Goal: Information Seeking & Learning: Compare options

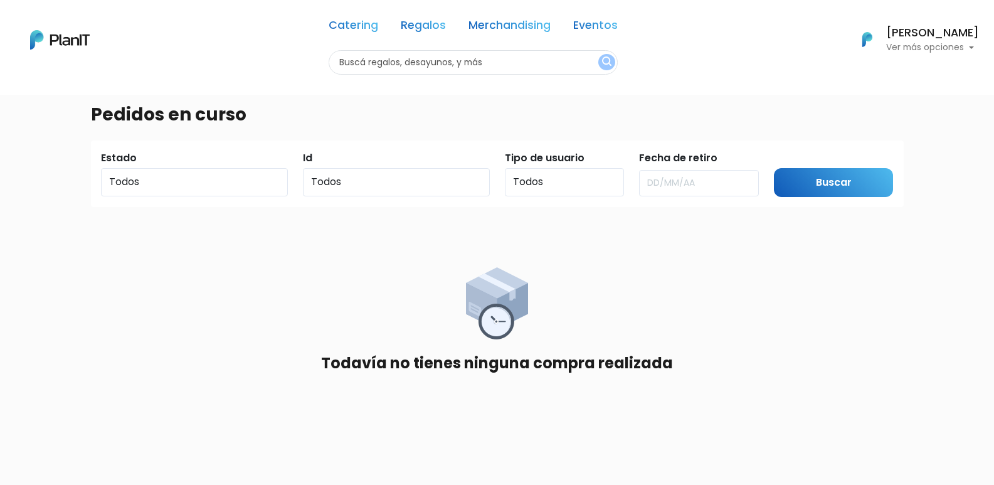
click at [494, 64] on input "text" at bounding box center [473, 62] width 289 height 24
click at [420, 31] on link "Regalos" at bounding box center [423, 27] width 45 height 15
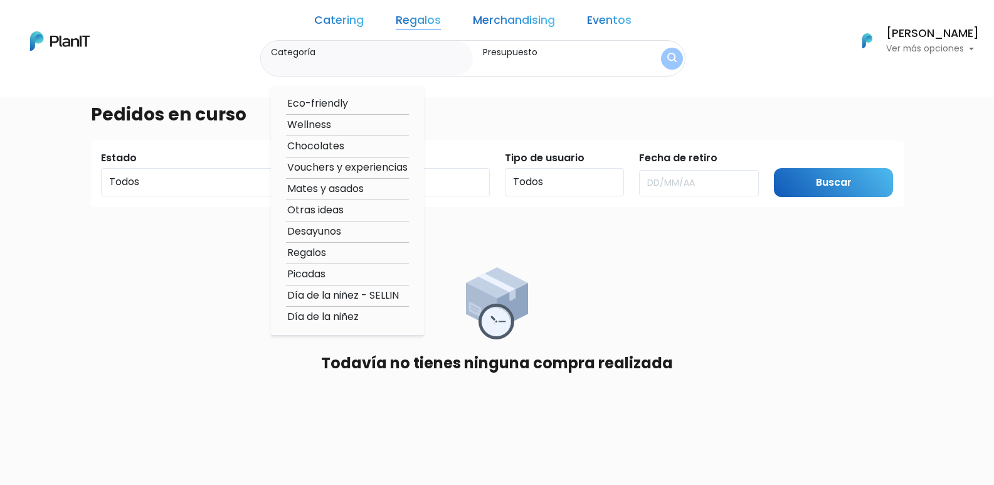
click at [341, 293] on option "Día de la niñez - SELLIN" at bounding box center [347, 296] width 123 height 16
type input "Día de la niñez - SELLIN"
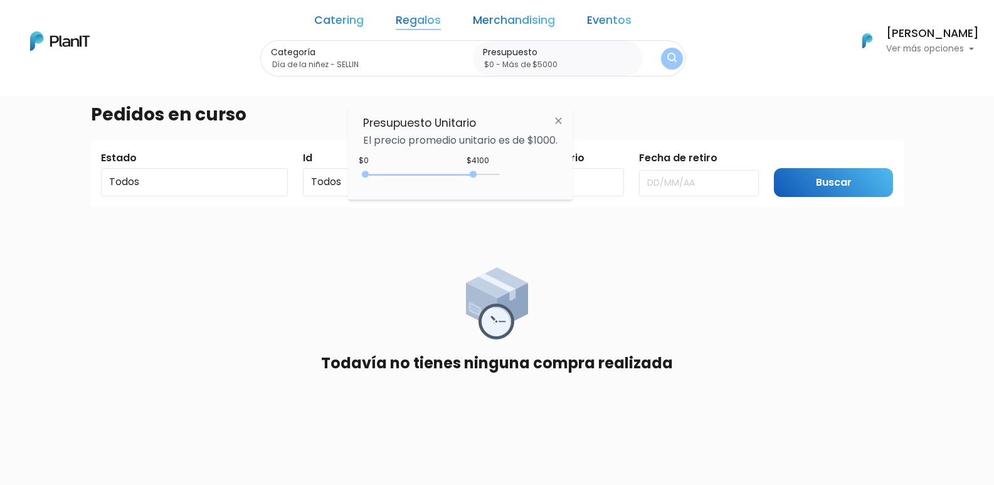
type input "$0 - Más de $5000"
drag, startPoint x: 400, startPoint y: 174, endPoint x: 591, endPoint y: 190, distance: 191.3
click at [591, 190] on body "Catering Regalos Merchandising Eventos Catering Regalos Merchandising Eventos C…" at bounding box center [497, 242] width 994 height 485
click at [667, 61] on img "submit" at bounding box center [671, 59] width 9 height 12
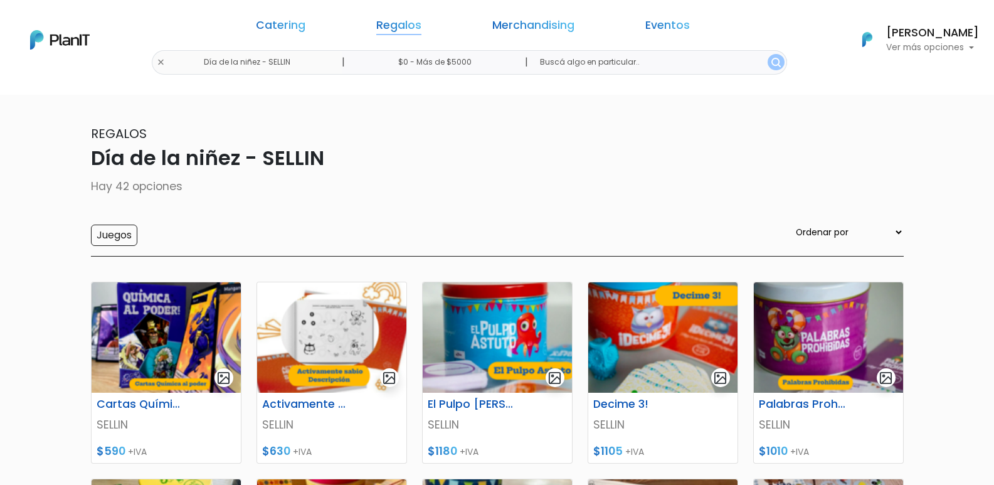
click at [410, 22] on link "Regalos" at bounding box center [398, 27] width 45 height 15
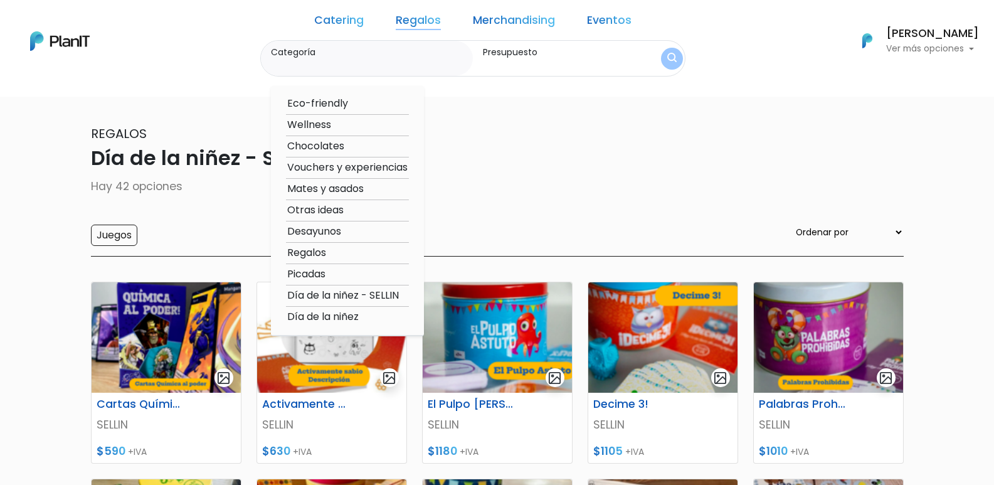
click at [349, 274] on option "Picadas" at bounding box center [347, 275] width 123 height 16
type input "Picadas"
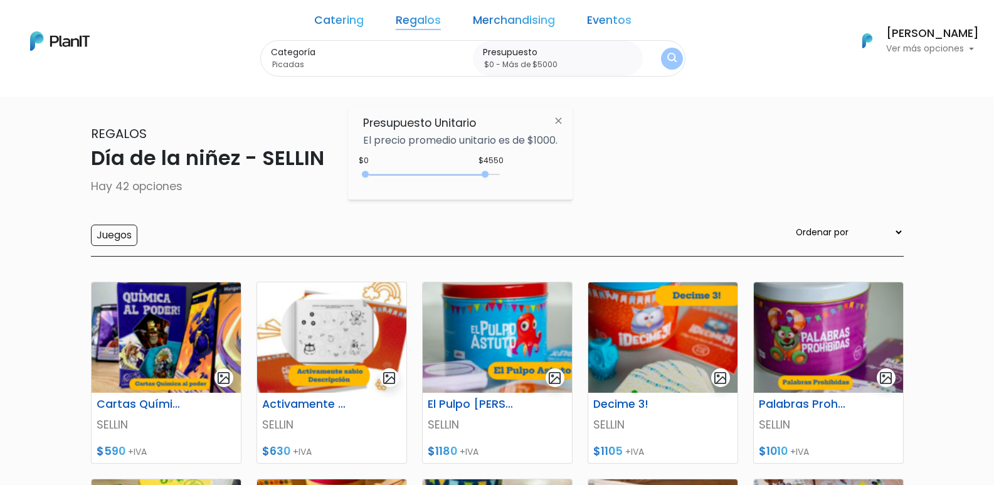
type input "$0 - Más de $5000"
drag, startPoint x: 392, startPoint y: 175, endPoint x: 549, endPoint y: 181, distance: 156.9
click at [549, 181] on div "+$5000 $0 0 : 5000 0 5000 0,5000" at bounding box center [460, 176] width 194 height 25
click at [667, 55] on img "submit" at bounding box center [672, 59] width 10 height 13
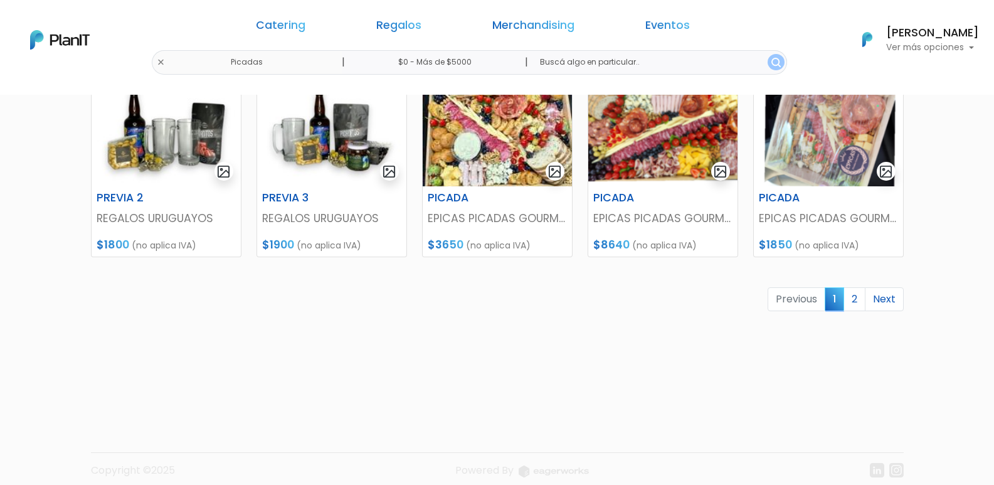
scroll to position [613, 0]
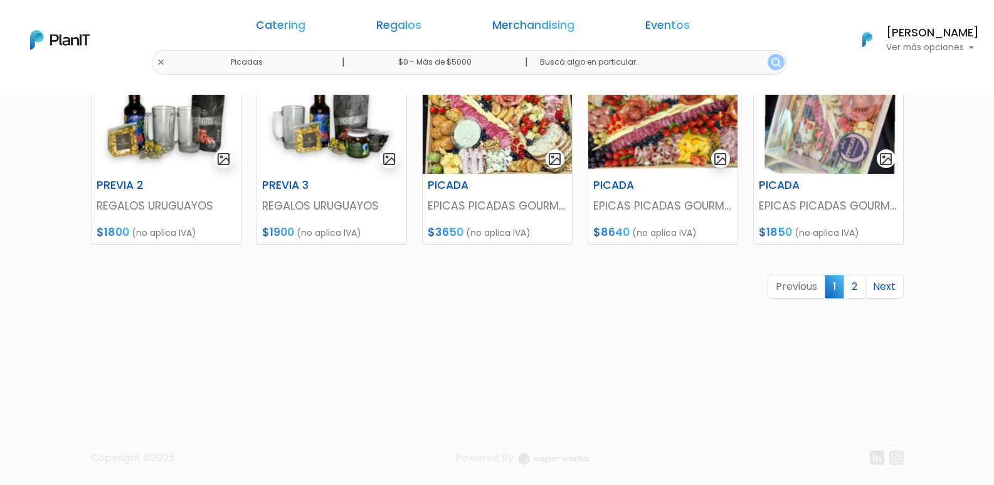
click at [733, 288] on ul "Previous 1 2 Next" at bounding box center [497, 287] width 813 height 24
click at [858, 292] on link "2" at bounding box center [855, 287] width 22 height 24
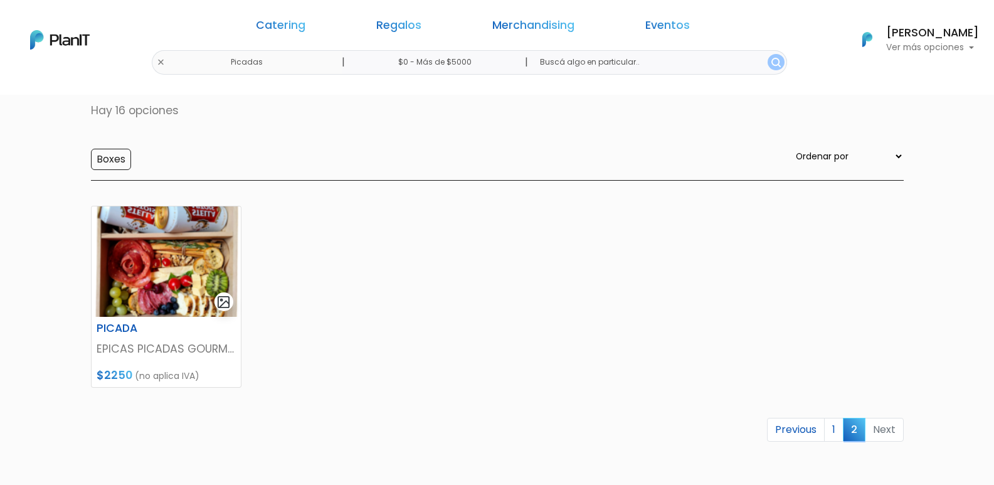
scroll to position [219, 0]
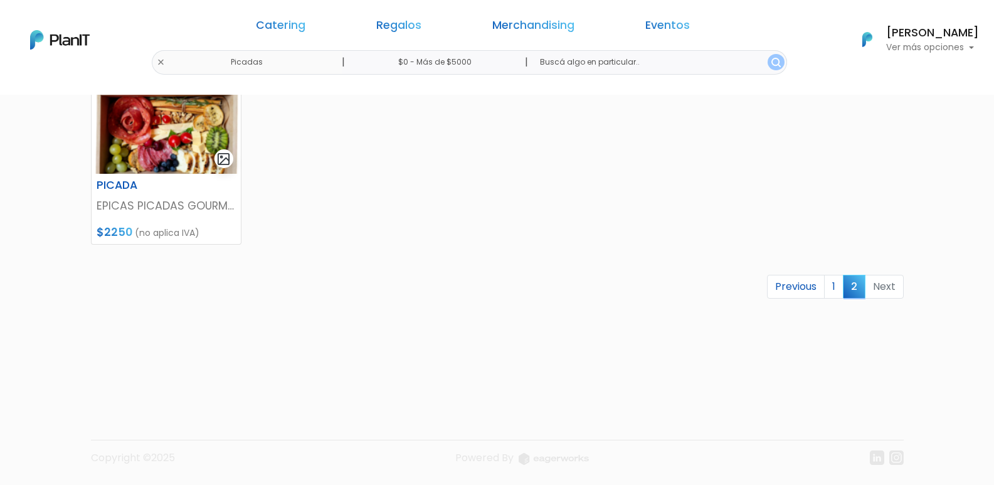
click at [876, 289] on li "Next" at bounding box center [885, 287] width 38 height 24
click at [837, 289] on link "1" at bounding box center [833, 287] width 19 height 24
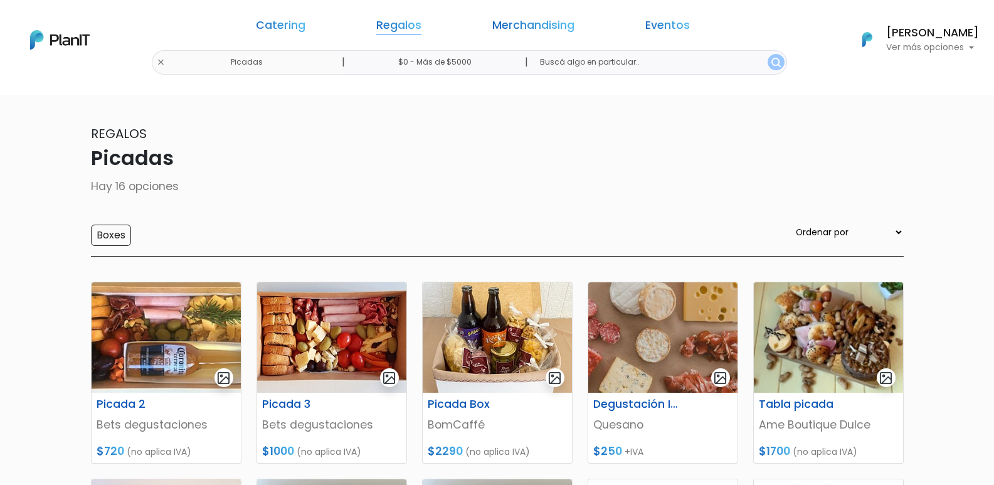
click at [422, 23] on link "Regalos" at bounding box center [398, 27] width 45 height 15
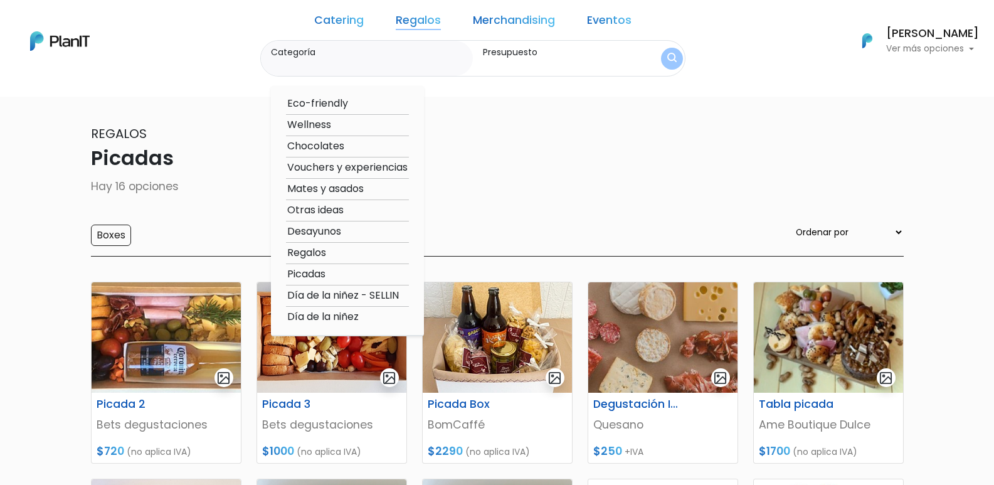
click at [345, 253] on option "Regalos" at bounding box center [347, 253] width 123 height 16
type input "Regalos"
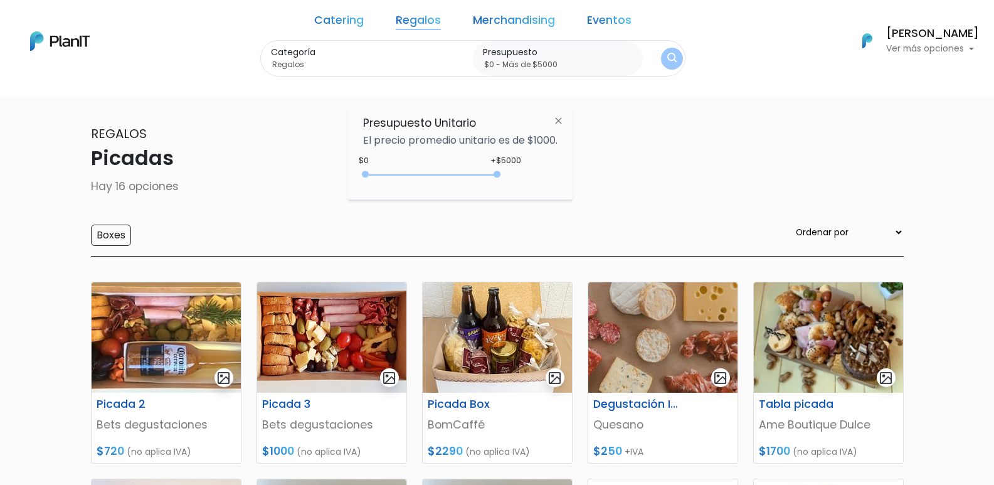
type input "$0 - Más de $5000"
drag, startPoint x: 393, startPoint y: 175, endPoint x: 555, endPoint y: 181, distance: 161.3
click at [548, 186] on div "+$5000 $0 0 : 5000 0 5000 0,5000" at bounding box center [460, 176] width 194 height 25
click at [667, 63] on img "submit" at bounding box center [671, 59] width 9 height 12
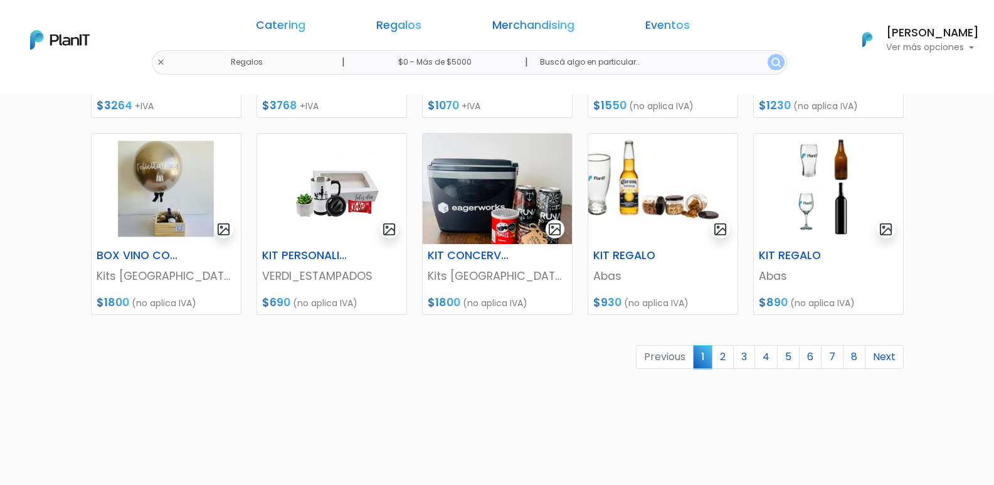
scroll to position [565, 0]
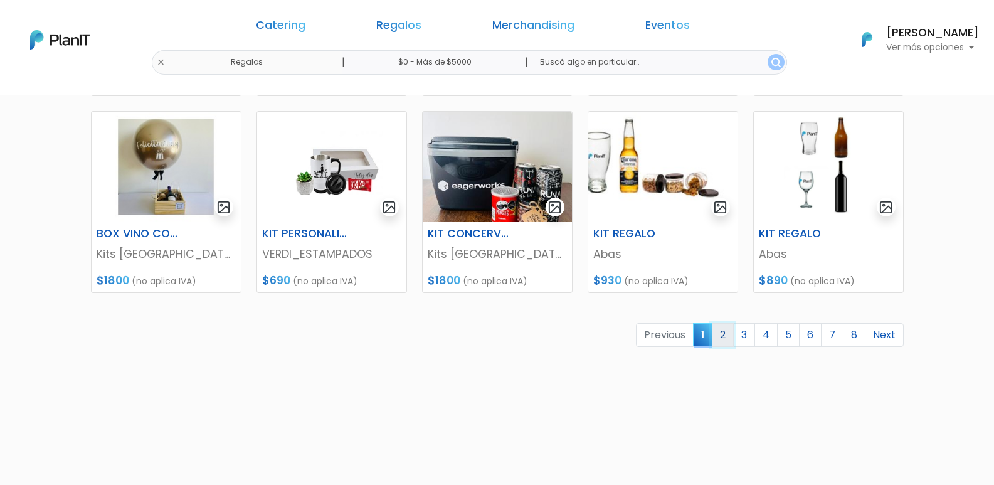
click at [724, 336] on link "2" at bounding box center [723, 335] width 22 height 24
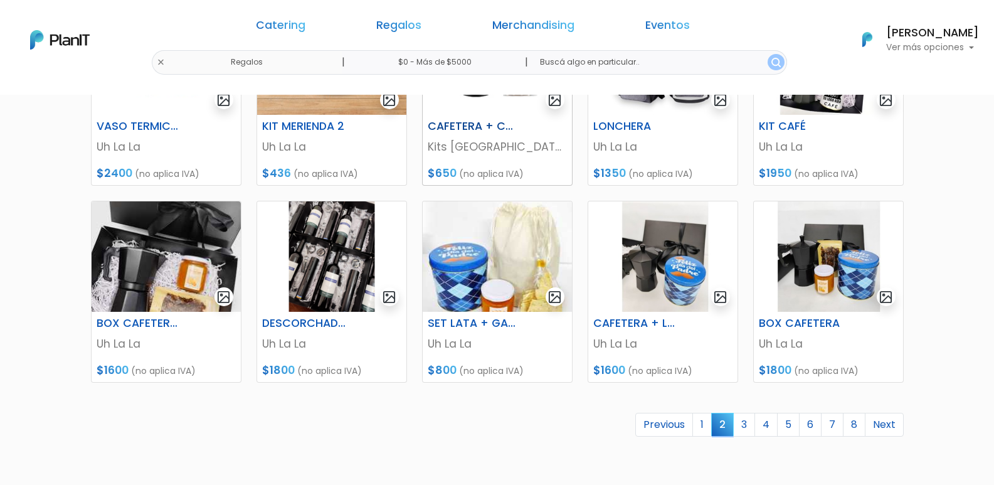
scroll to position [502, 0]
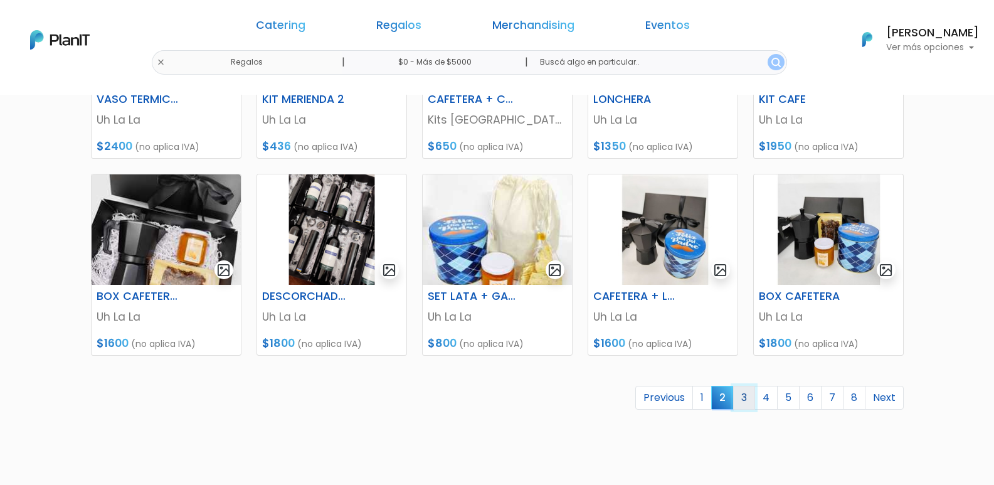
click at [753, 405] on link "3" at bounding box center [744, 398] width 22 height 24
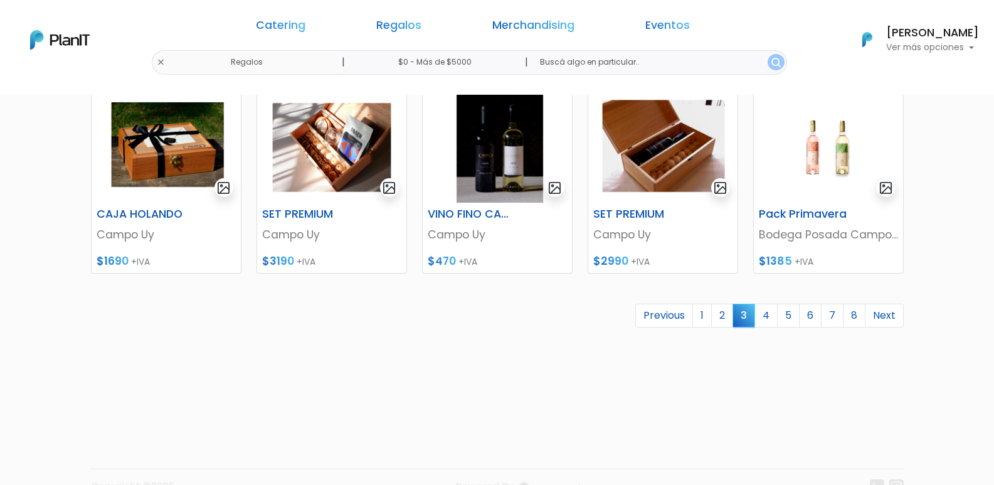
scroll to position [613, 0]
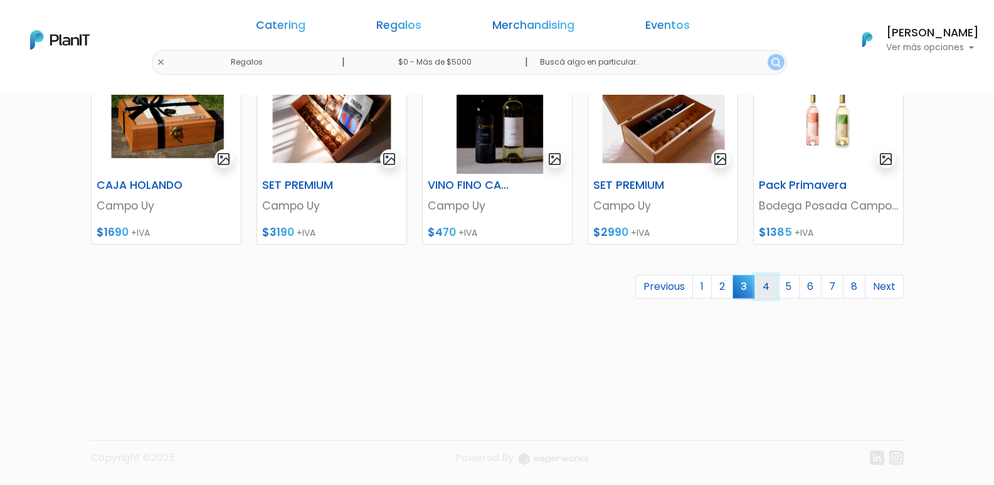
click at [771, 287] on link "4" at bounding box center [766, 287] width 23 height 24
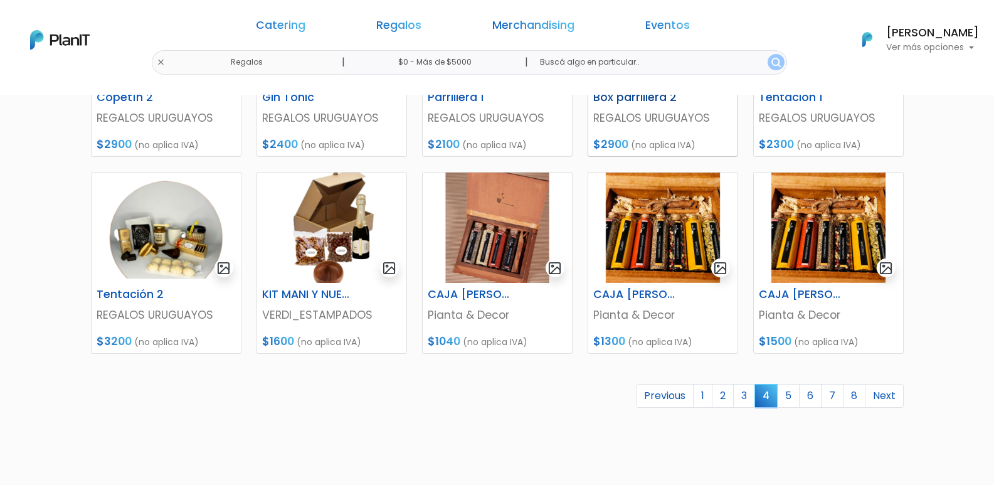
scroll to position [565, 0]
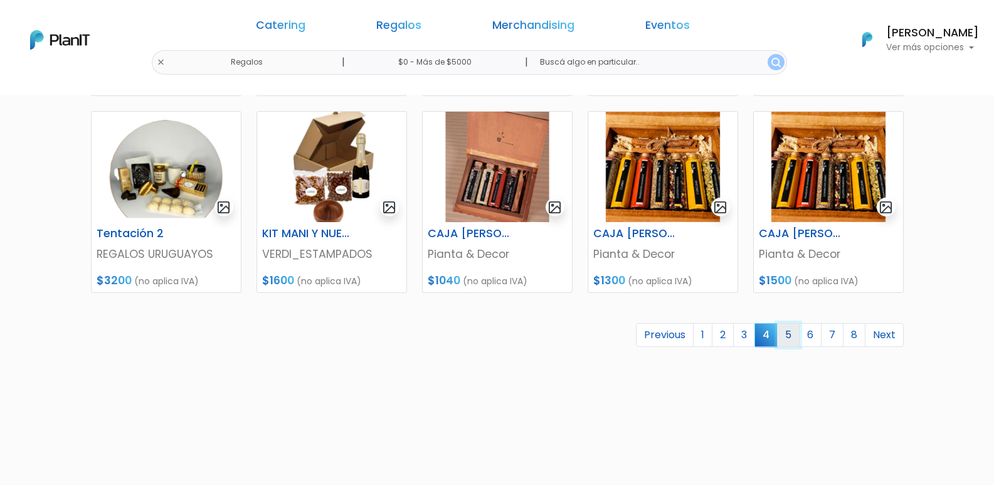
click at [789, 337] on link "5" at bounding box center [788, 335] width 23 height 24
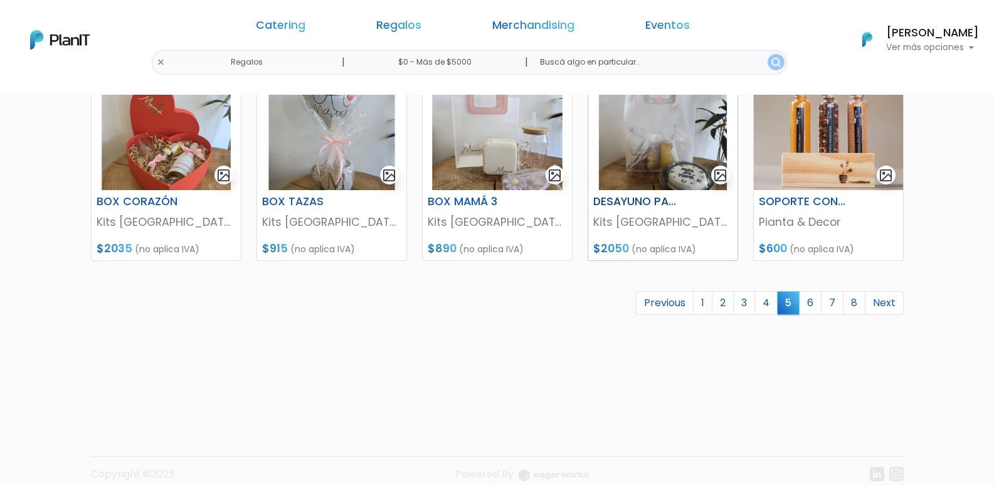
scroll to position [613, 0]
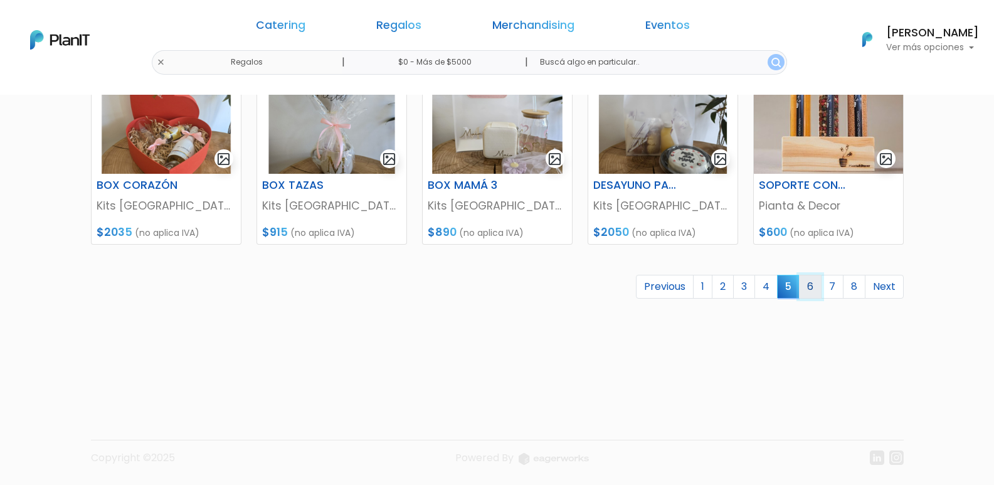
click at [811, 285] on link "6" at bounding box center [810, 287] width 23 height 24
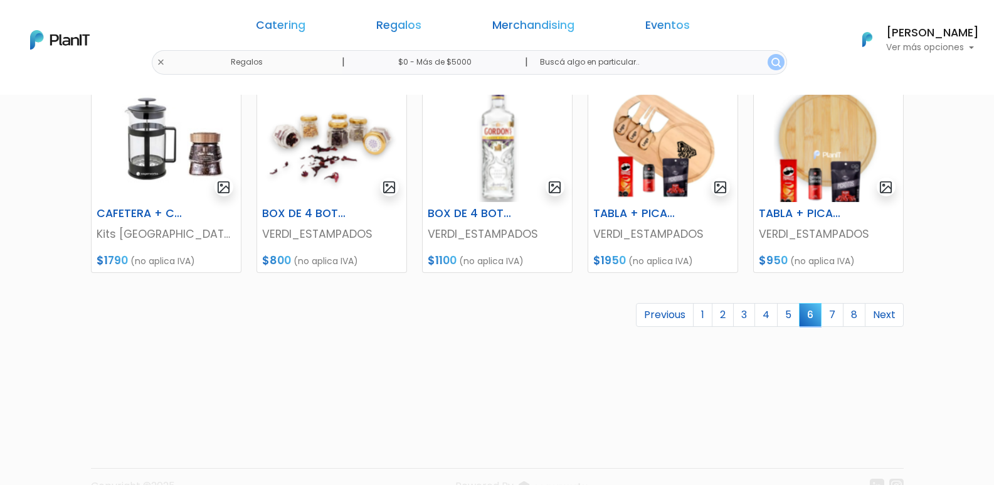
scroll to position [613, 0]
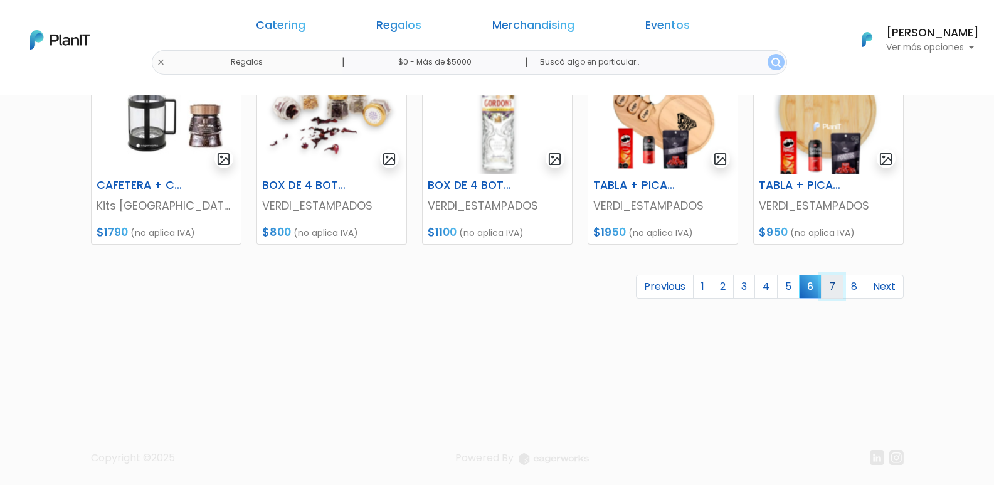
click at [832, 293] on link "7" at bounding box center [832, 287] width 23 height 24
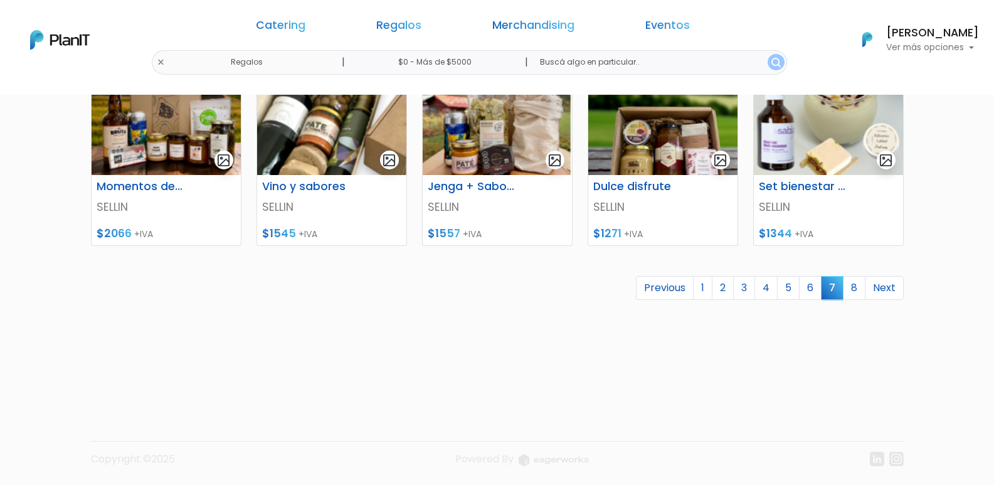
scroll to position [613, 0]
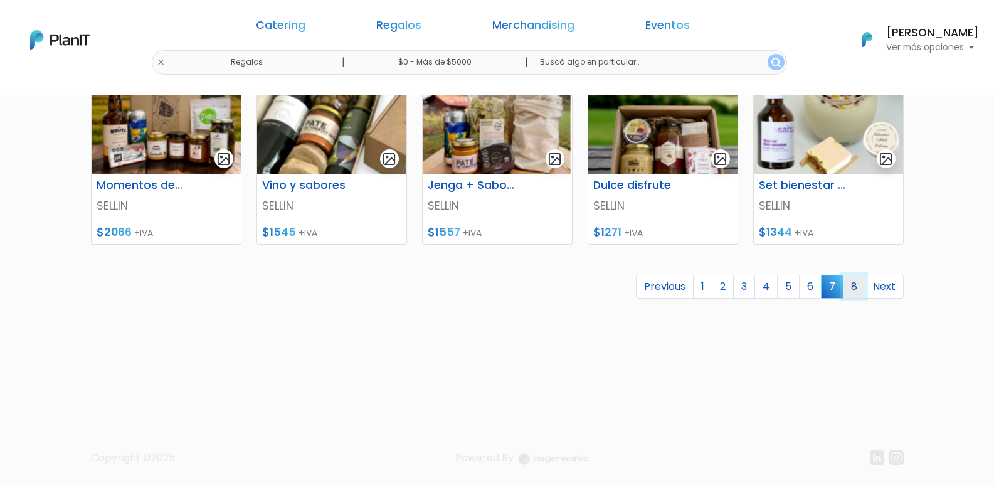
click at [861, 292] on link "8" at bounding box center [854, 287] width 23 height 24
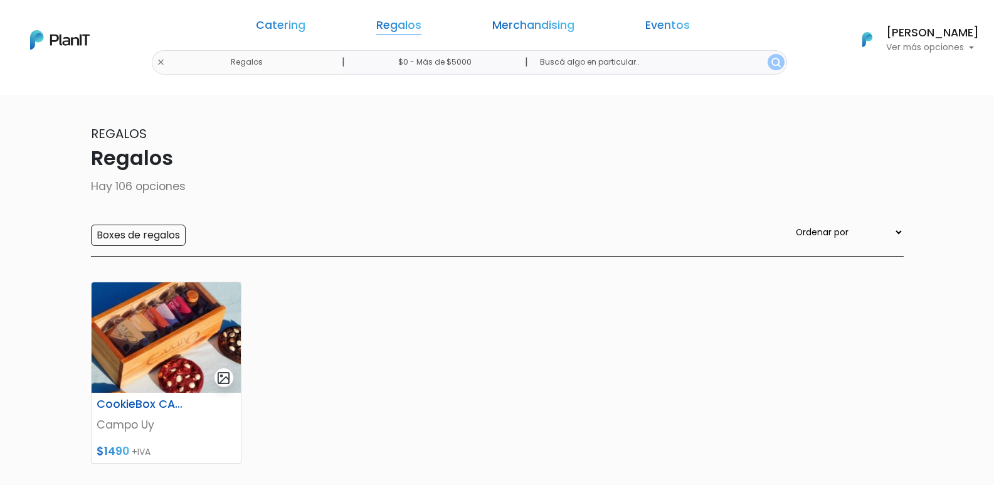
click at [422, 24] on link "Regalos" at bounding box center [398, 27] width 45 height 15
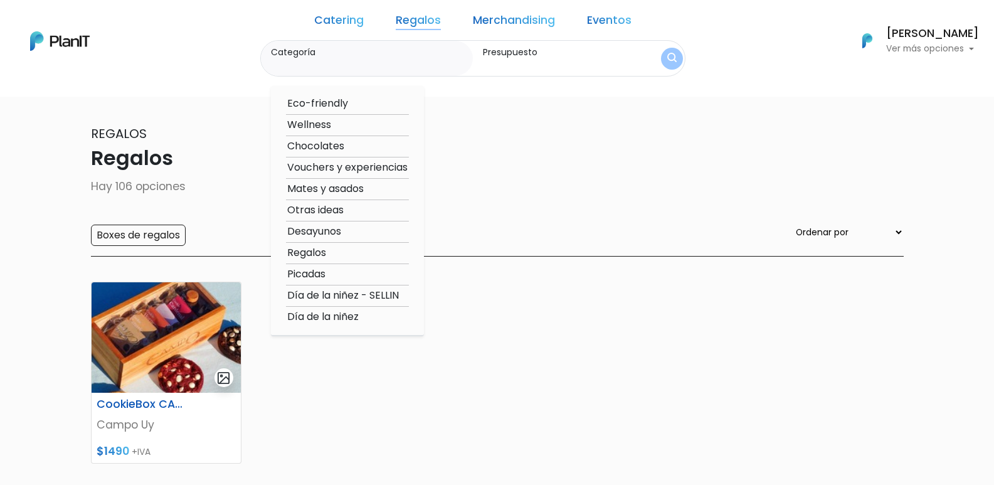
click at [377, 193] on option "Mates y asados" at bounding box center [347, 189] width 123 height 16
type input "Mates y asados"
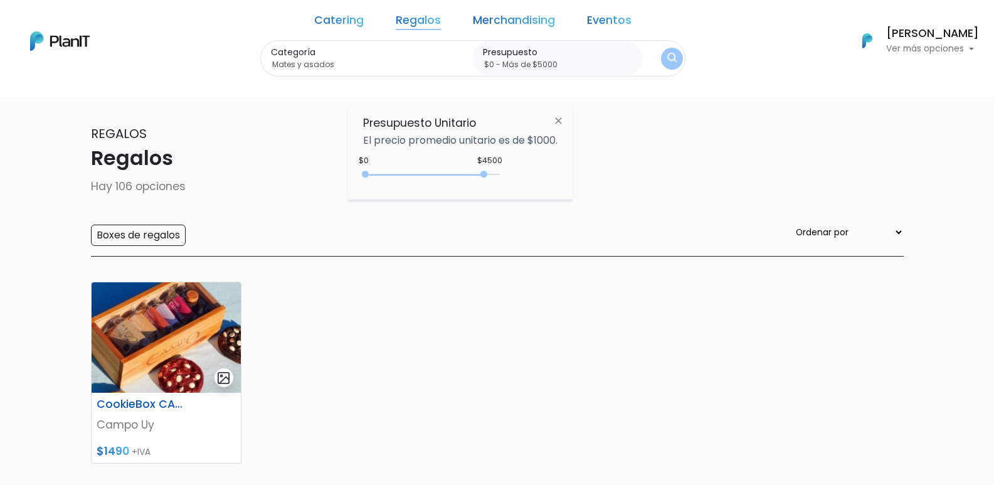
drag, startPoint x: 395, startPoint y: 173, endPoint x: 518, endPoint y: 173, distance: 123.6
click at [514, 179] on div "$4500 $0 0 : 4500 0 4500 0,5000" at bounding box center [460, 176] width 194 height 25
type input "$0 - Más de $5000"
click at [667, 65] on img "submit" at bounding box center [672, 58] width 11 height 13
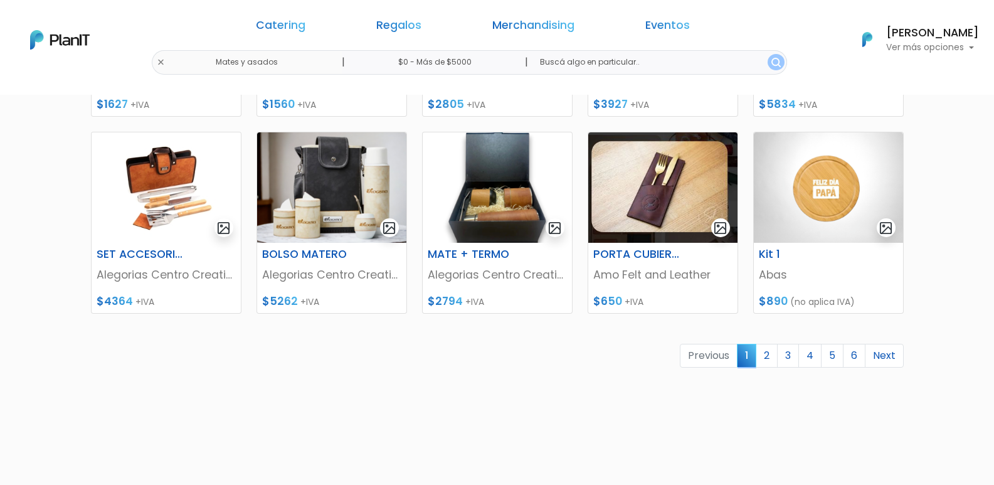
scroll to position [565, 0]
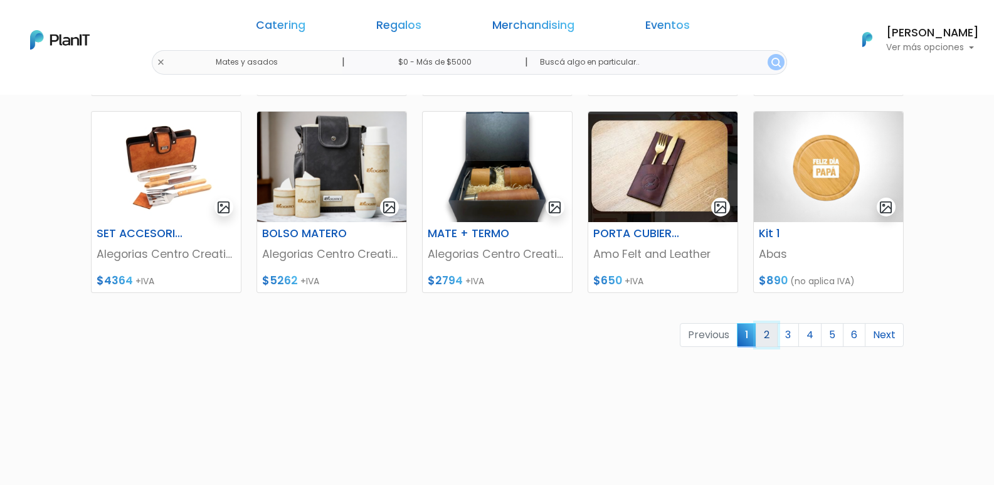
click at [766, 337] on link "2" at bounding box center [767, 335] width 22 height 24
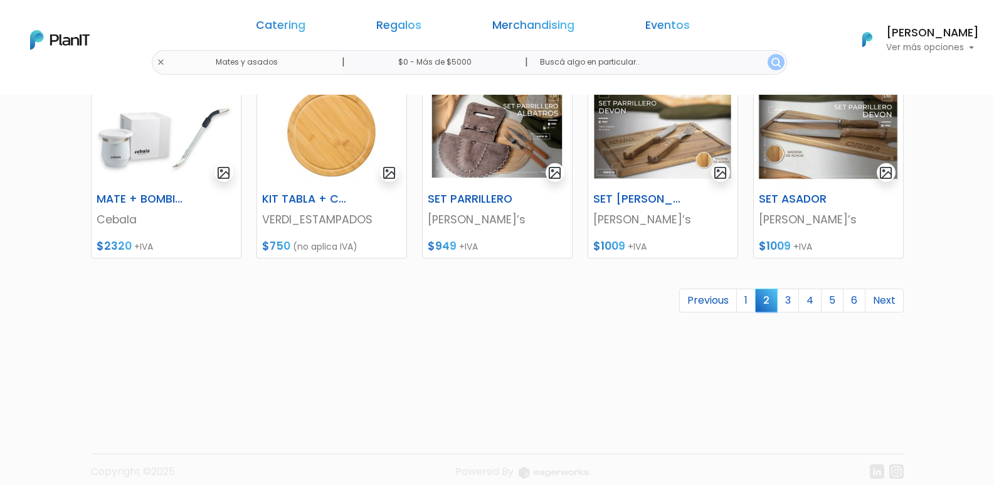
scroll to position [613, 0]
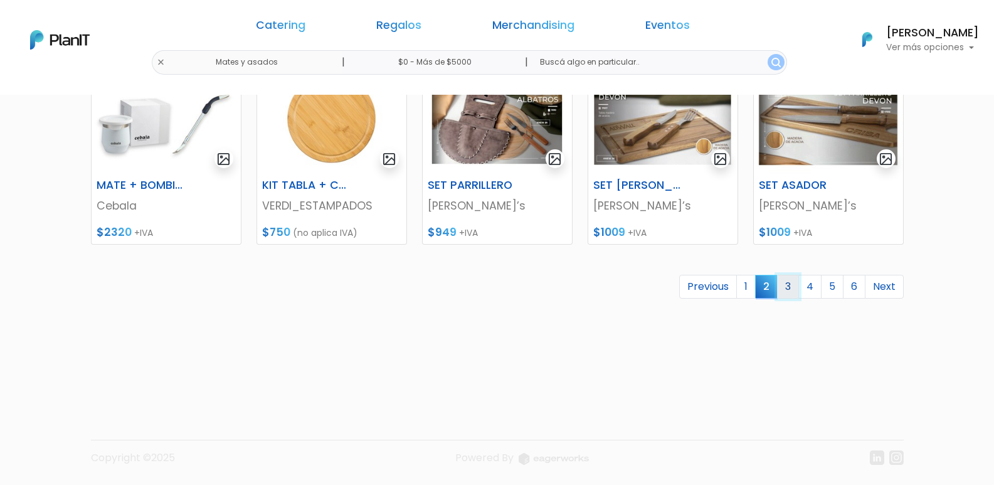
click at [795, 286] on link "3" at bounding box center [788, 287] width 22 height 24
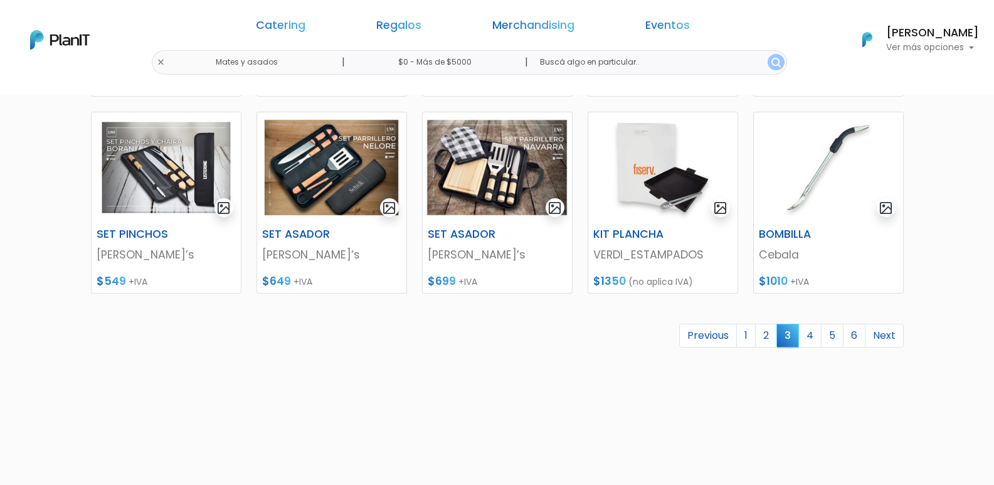
scroll to position [565, 0]
click at [807, 336] on link "4" at bounding box center [810, 335] width 23 height 24
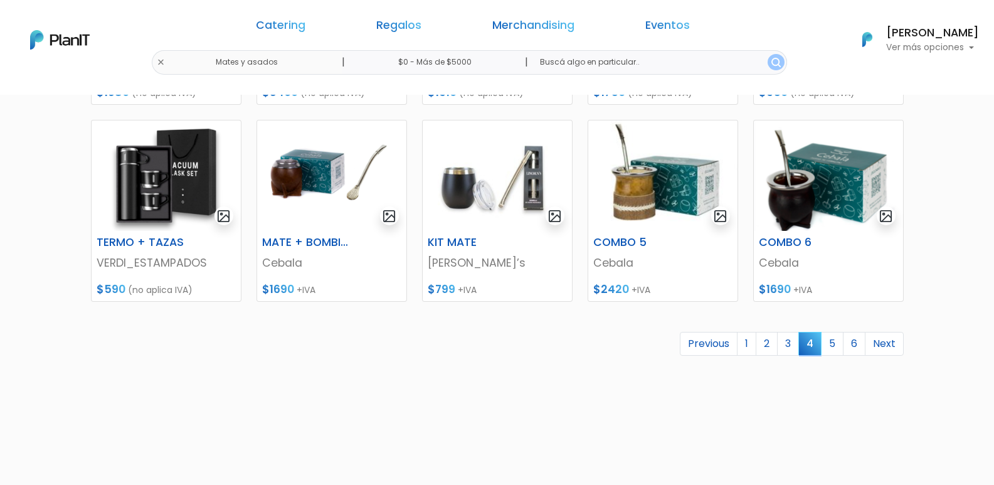
scroll to position [565, 0]
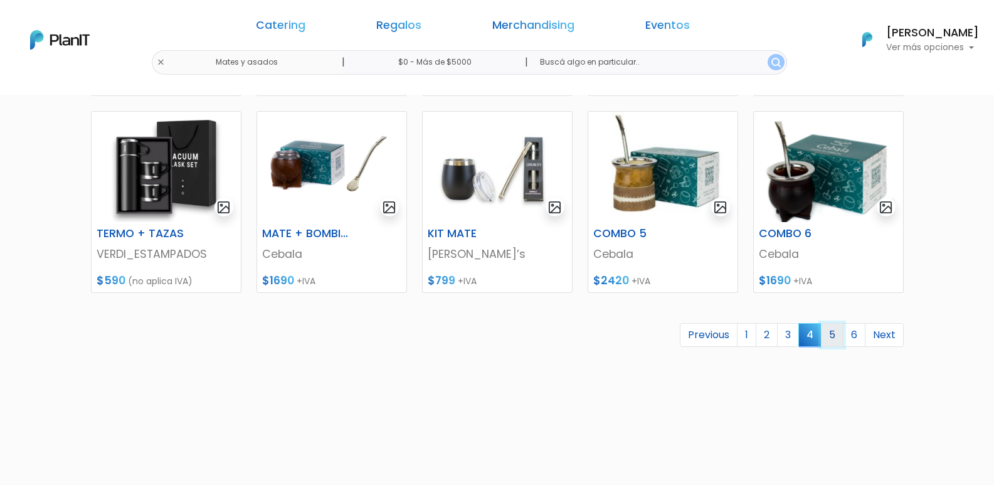
click at [831, 338] on link "5" at bounding box center [832, 335] width 23 height 24
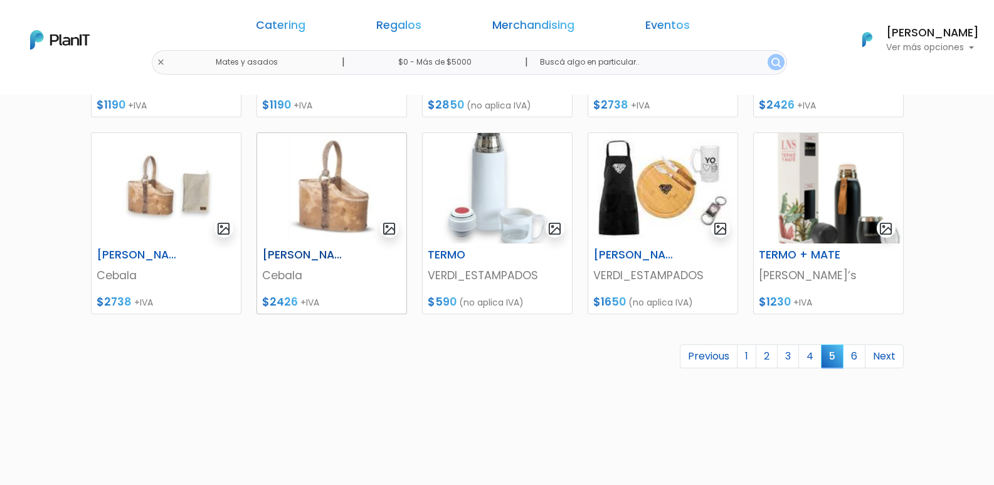
scroll to position [565, 0]
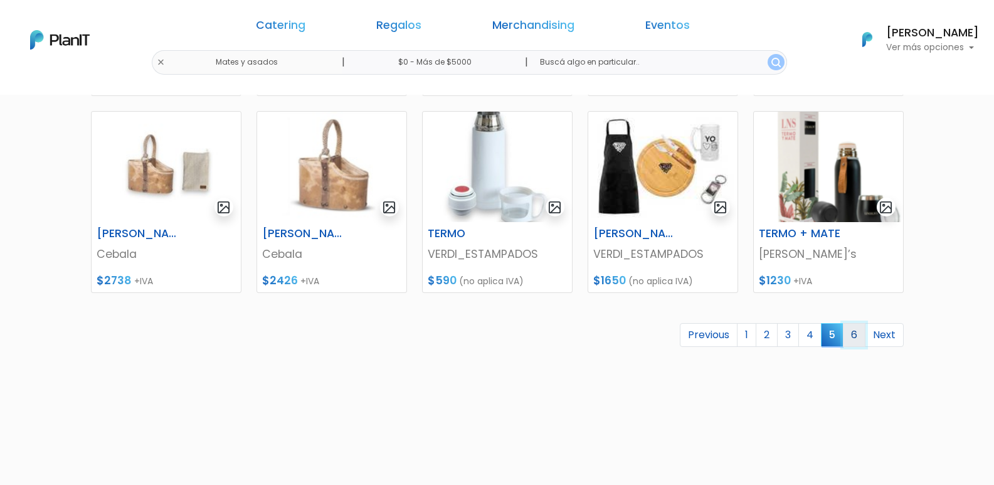
click at [859, 339] on link "6" at bounding box center [854, 335] width 23 height 24
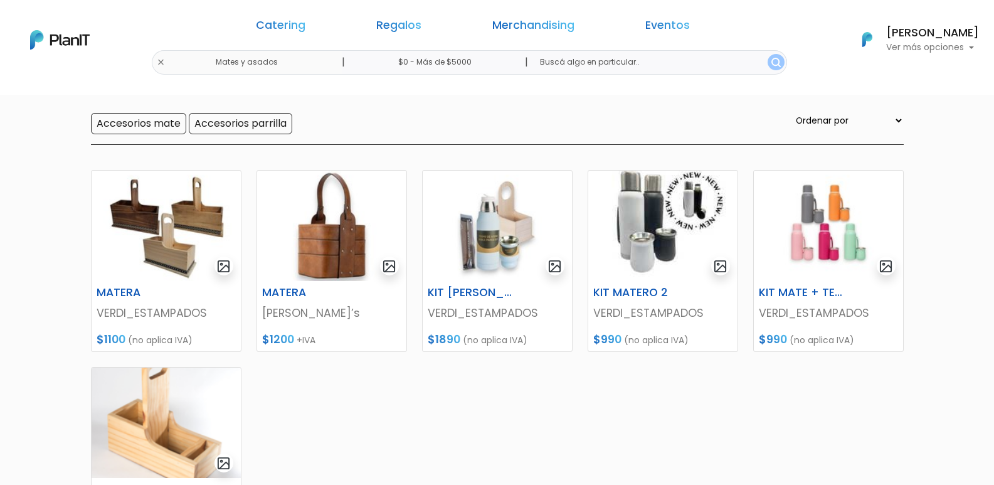
scroll to position [125, 0]
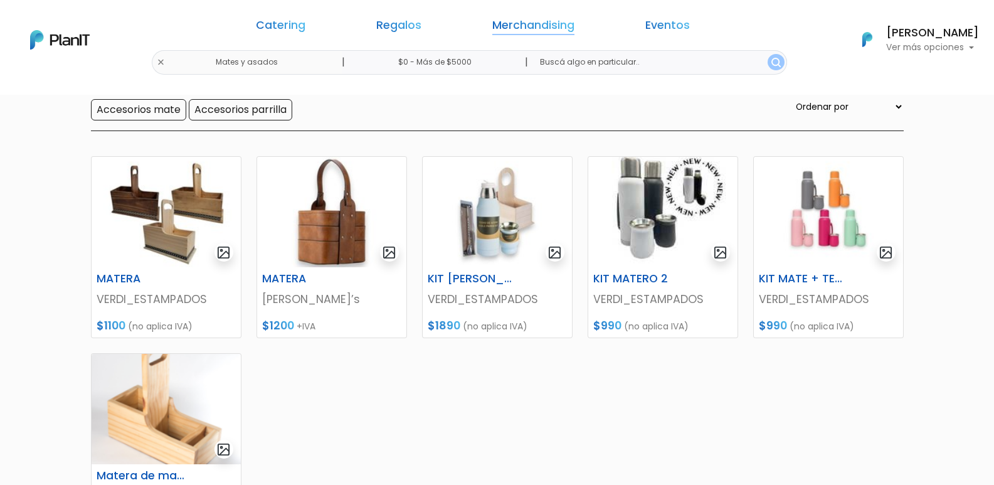
click at [538, 32] on link "Merchandising" at bounding box center [533, 27] width 82 height 15
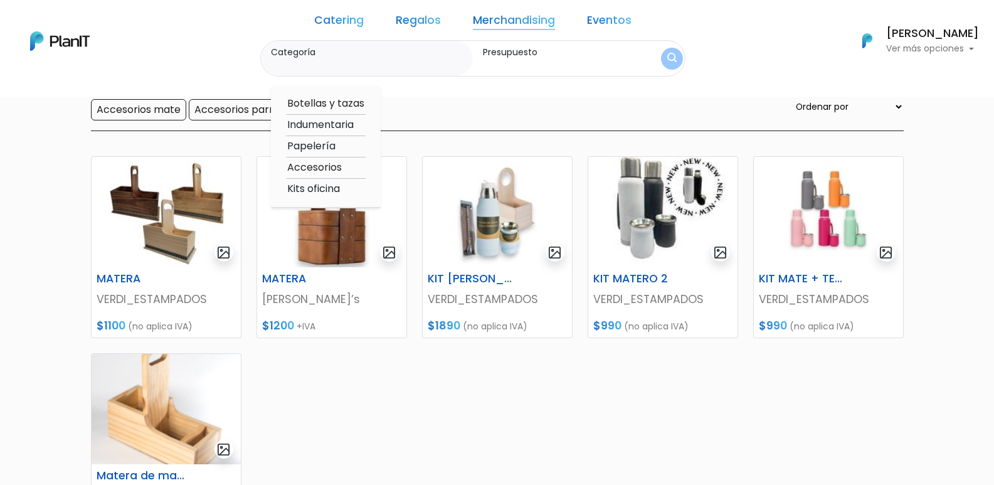
click at [425, 18] on link "Regalos" at bounding box center [418, 22] width 45 height 15
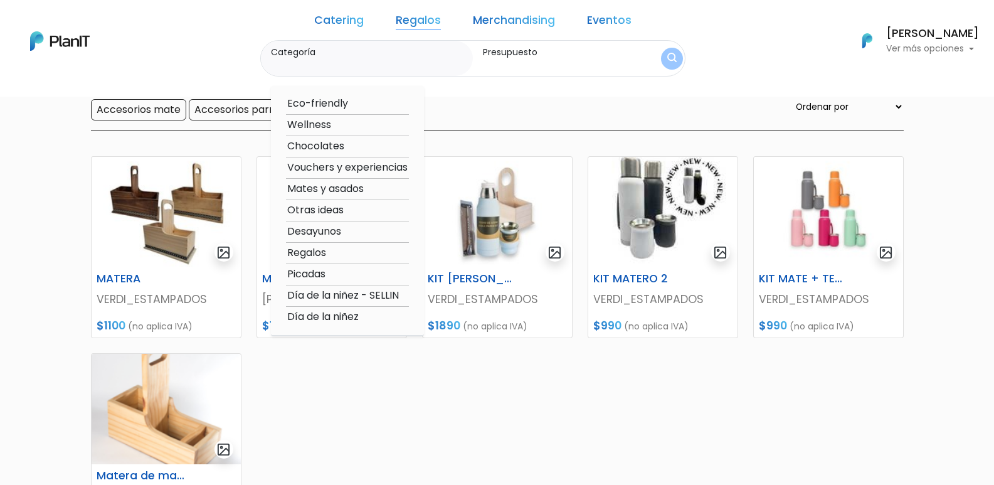
click at [368, 104] on option "Eco-friendly" at bounding box center [347, 104] width 123 height 16
type input "Eco-friendly"
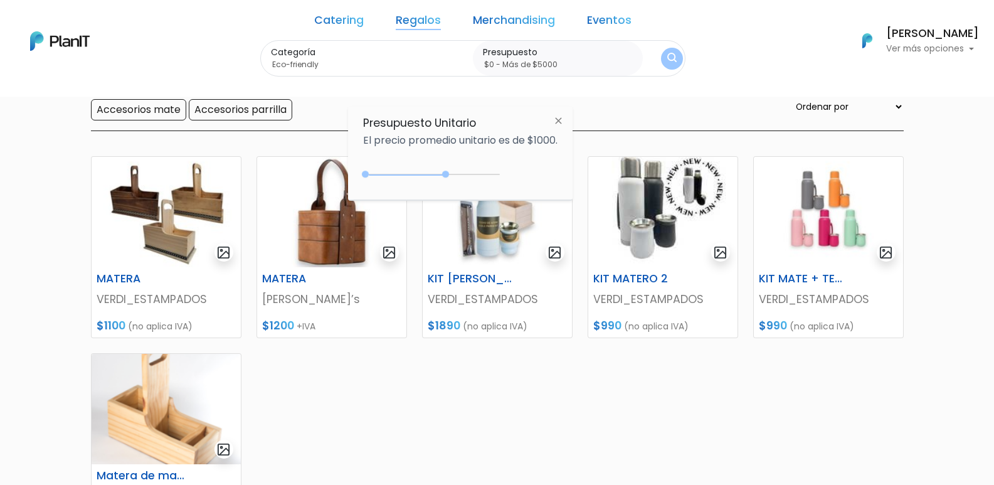
type input "$0 - Más de $5000"
drag, startPoint x: 389, startPoint y: 174, endPoint x: 525, endPoint y: 175, distance: 136.1
click at [525, 175] on div "+$5000 $0 0 : 5000 0 5000 0,5000" at bounding box center [460, 176] width 194 height 25
click at [659, 58] on button "submit" at bounding box center [673, 59] width 28 height 28
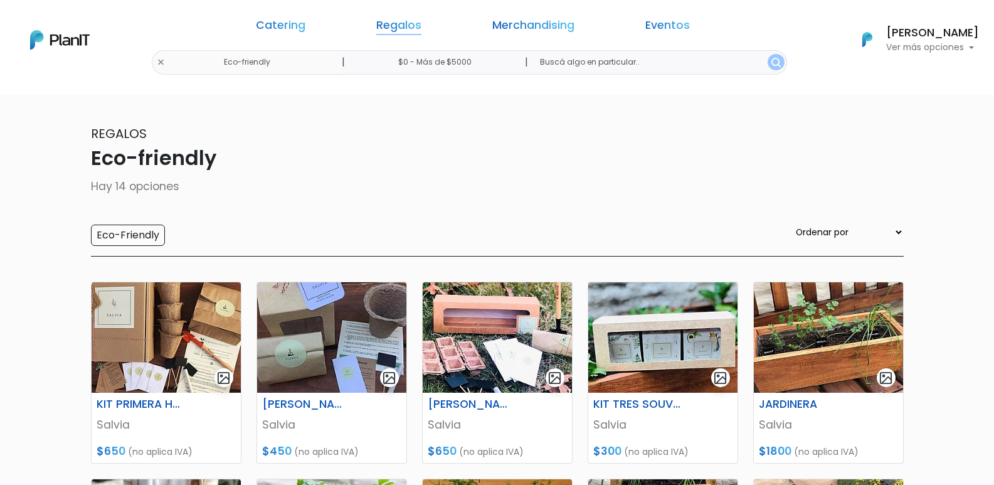
click at [422, 29] on link "Regalos" at bounding box center [398, 27] width 45 height 15
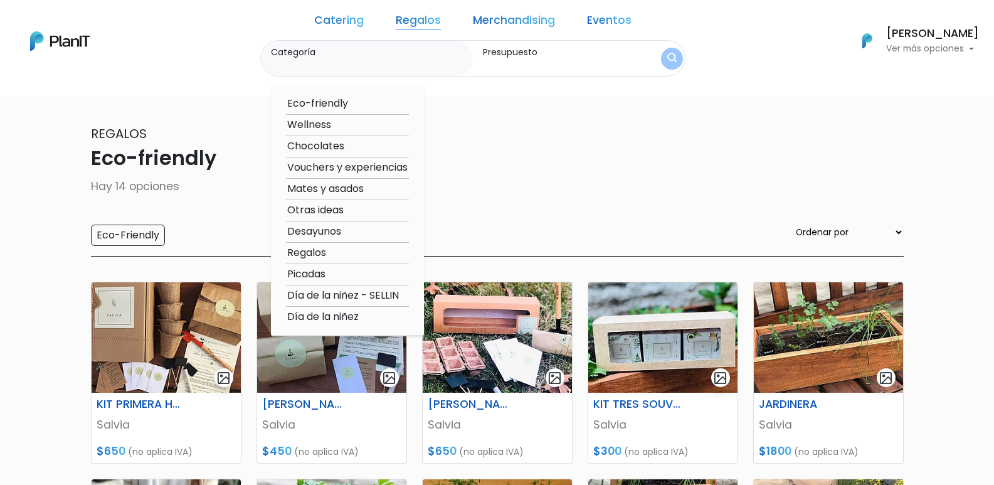
click at [366, 210] on option "Otras ideas" at bounding box center [347, 211] width 123 height 16
type input "Otras ideas"
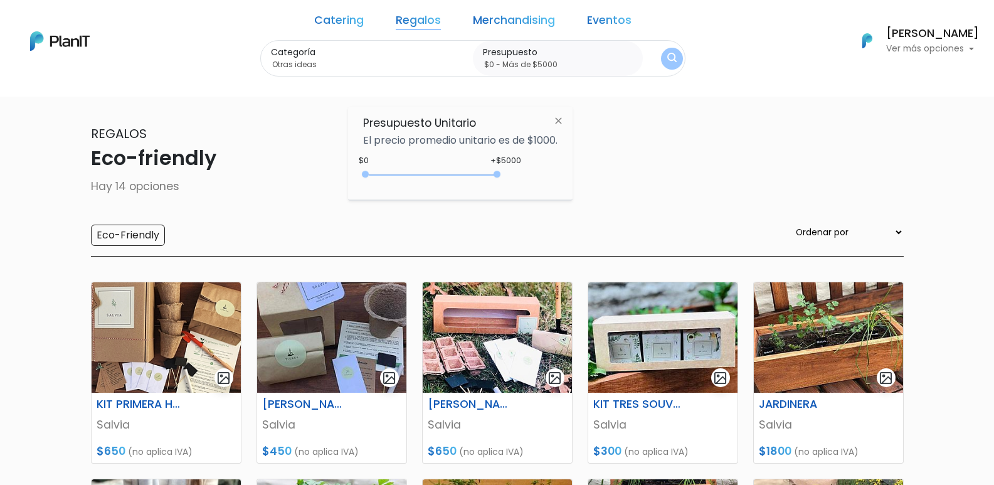
drag, startPoint x: 392, startPoint y: 174, endPoint x: 548, endPoint y: 184, distance: 156.5
click at [546, 185] on div "+$5000 $0 0 : 5000 0 5000 0,5000" at bounding box center [460, 176] width 194 height 25
type input "$0 - Más de $5000"
click at [667, 60] on img "submit" at bounding box center [672, 59] width 11 height 14
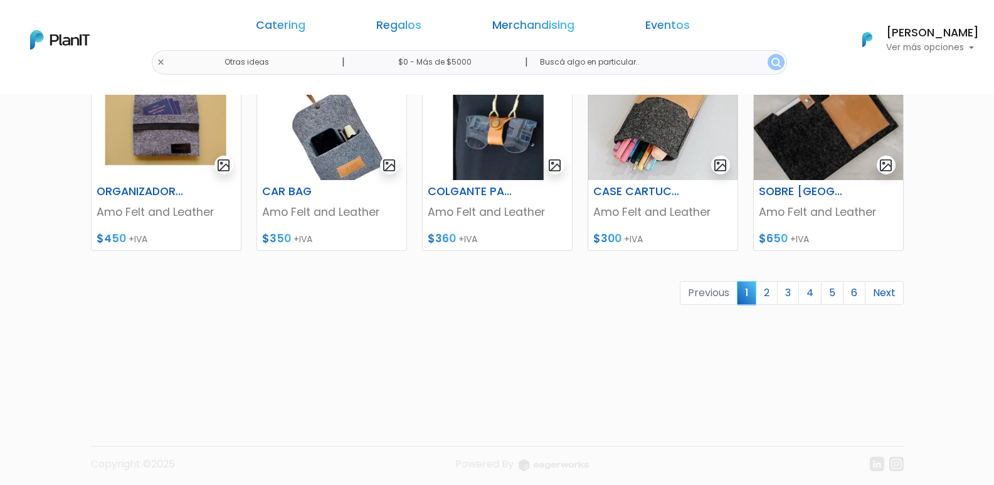
scroll to position [613, 0]
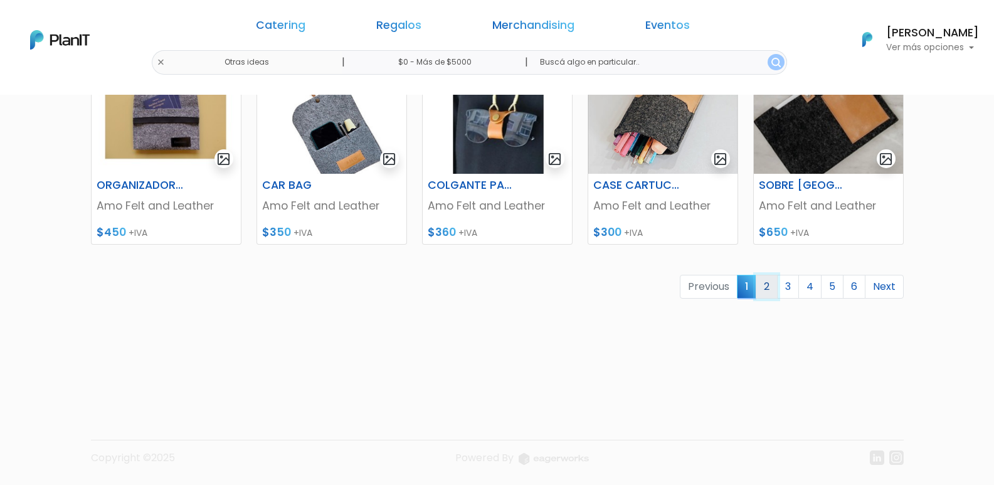
click at [770, 285] on link "2" at bounding box center [767, 287] width 22 height 24
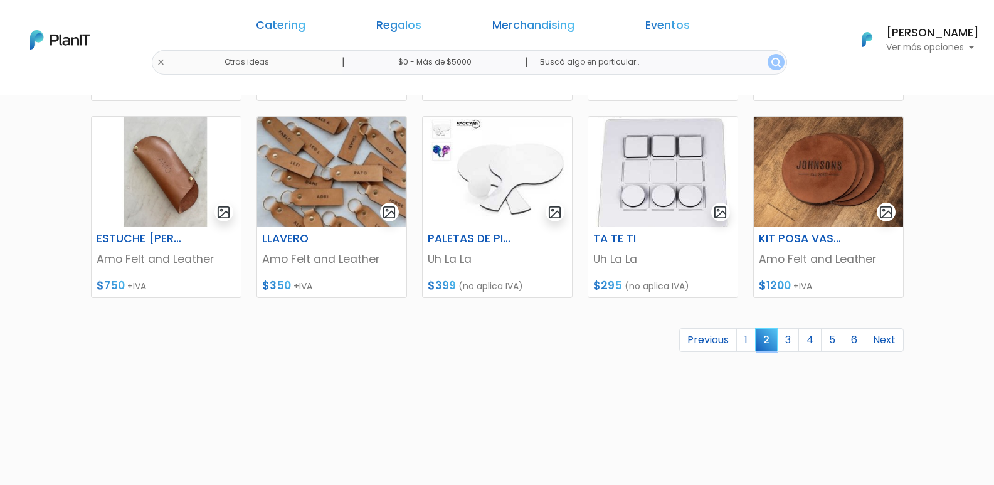
scroll to position [613, 0]
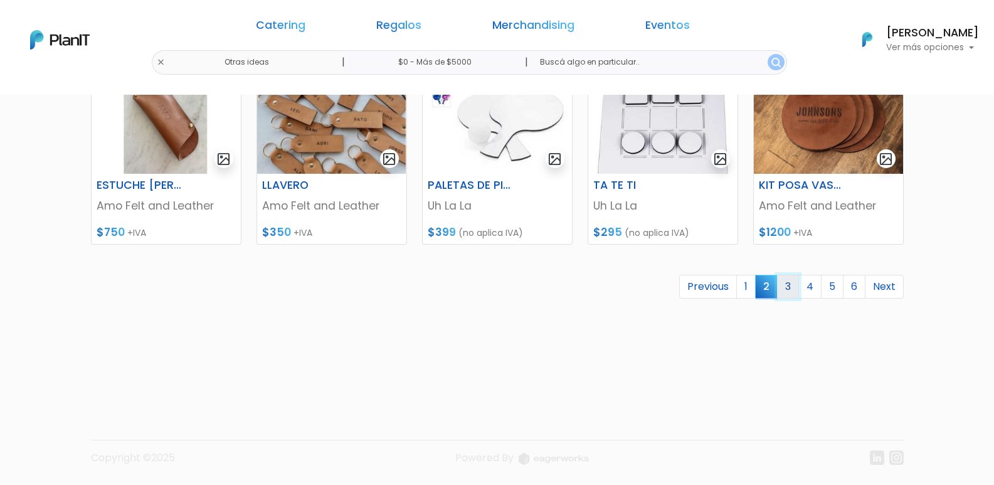
click at [792, 295] on link "3" at bounding box center [788, 287] width 22 height 24
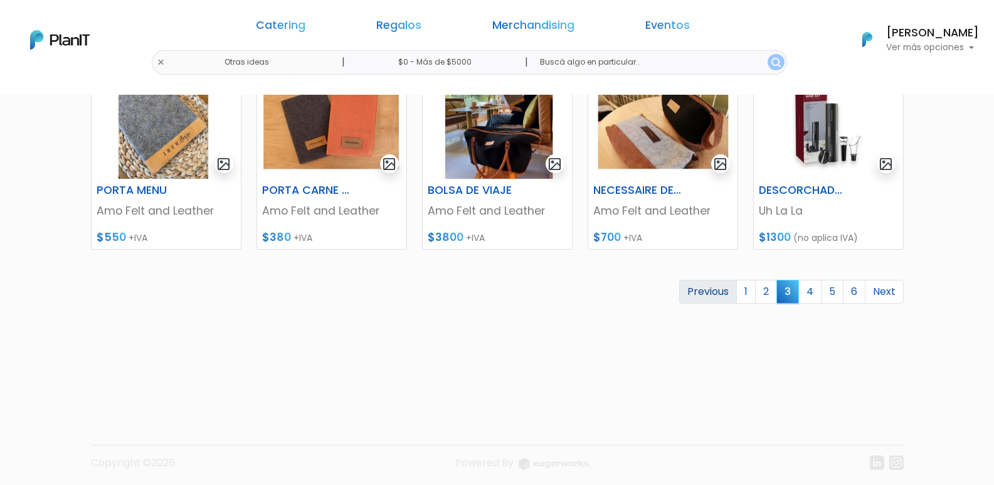
scroll to position [613, 0]
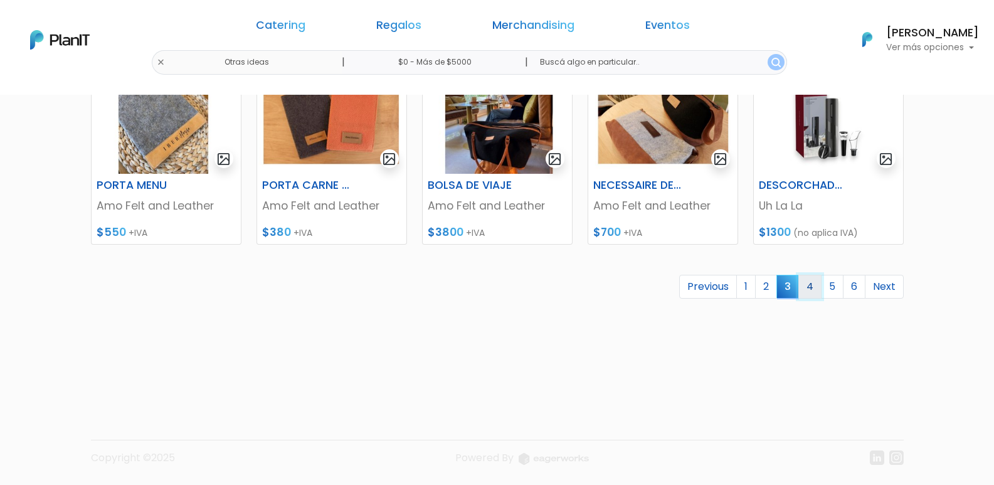
click at [804, 284] on link "4" at bounding box center [810, 287] width 23 height 24
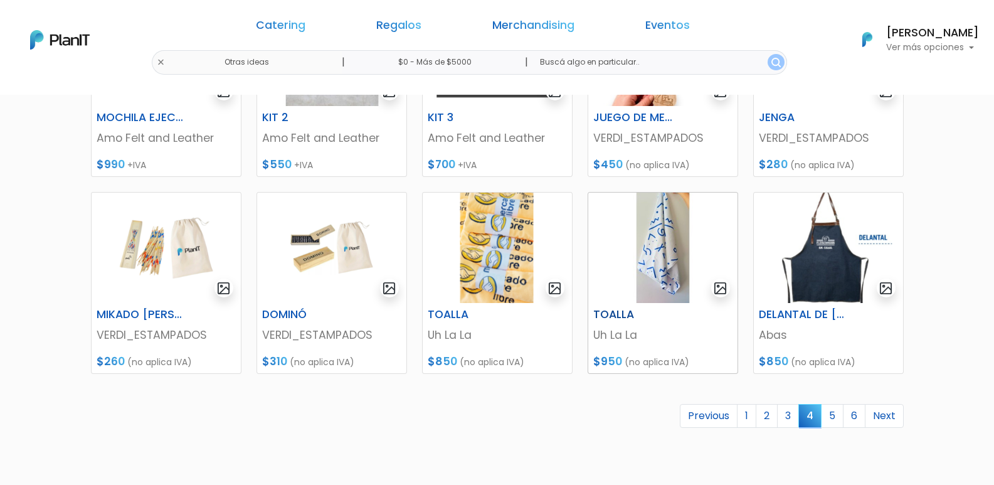
scroll to position [502, 0]
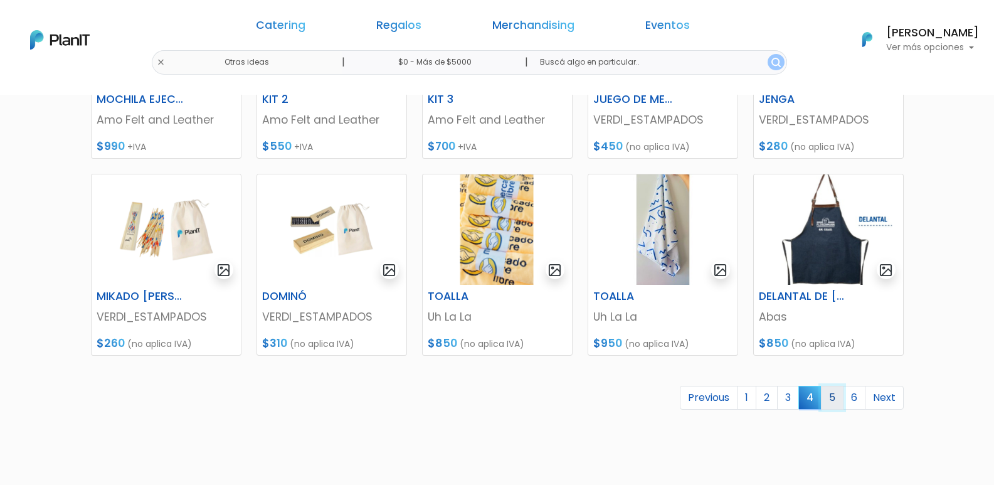
click at [829, 394] on link "5" at bounding box center [832, 398] width 23 height 24
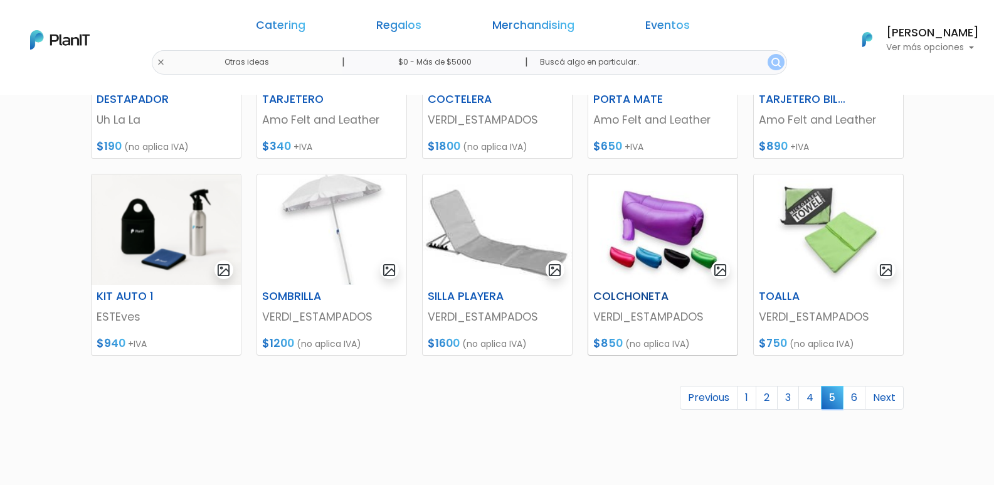
scroll to position [565, 0]
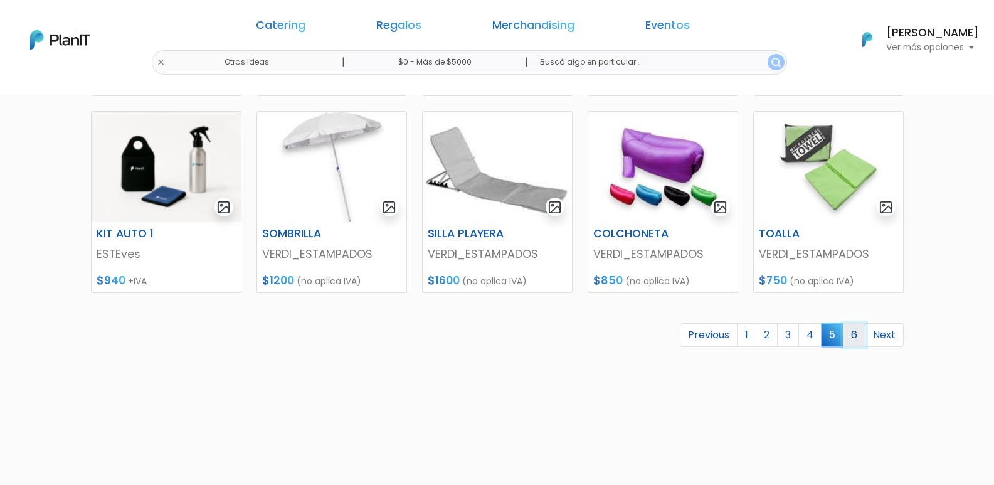
click at [858, 336] on link "6" at bounding box center [854, 335] width 23 height 24
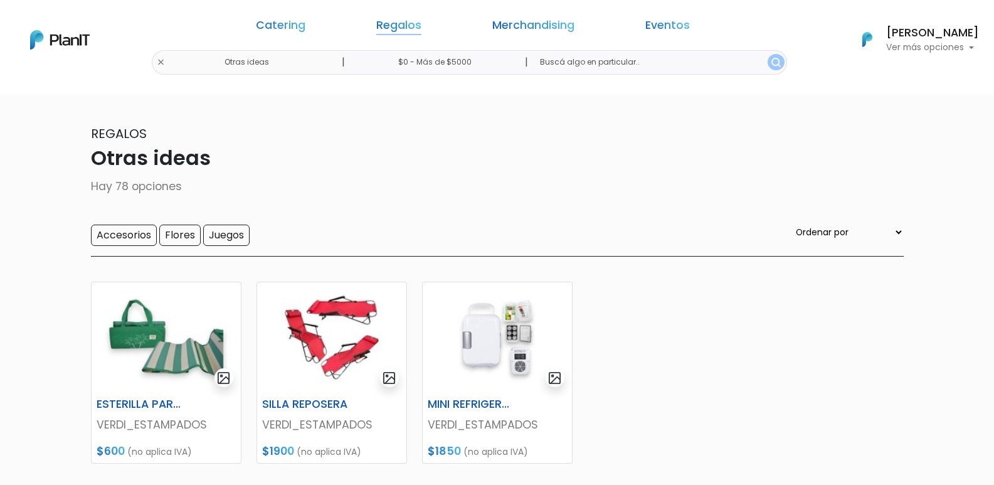
click at [419, 25] on link "Regalos" at bounding box center [398, 27] width 45 height 15
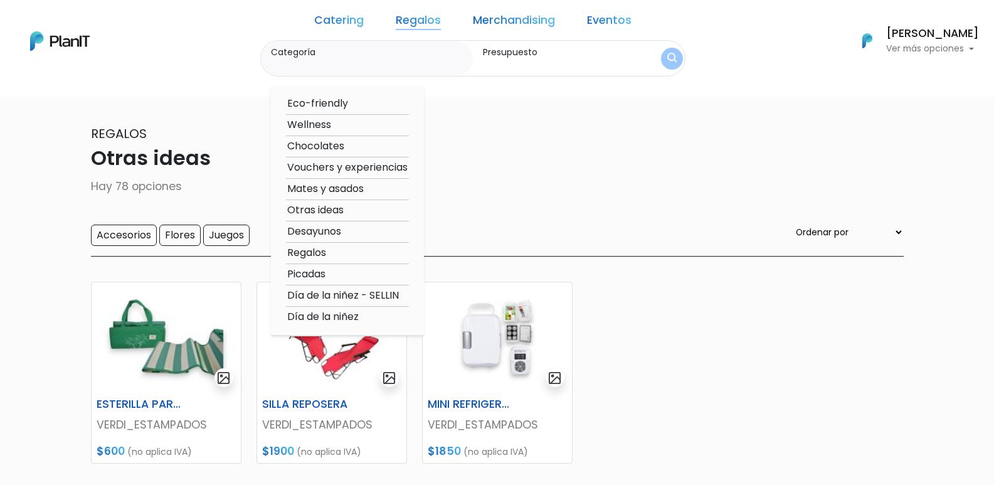
click at [503, 21] on link "Merchandising" at bounding box center [514, 22] width 82 height 15
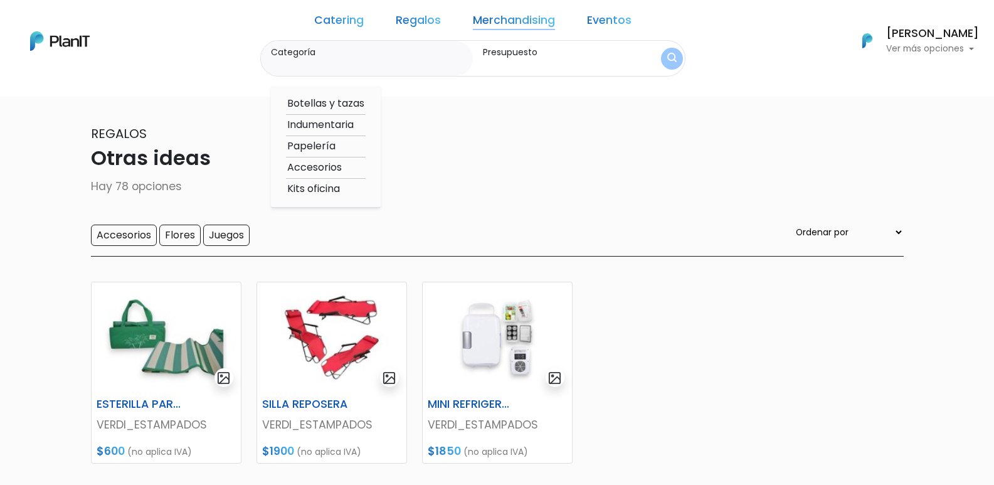
click at [347, 168] on option "Accesorios" at bounding box center [326, 168] width 80 height 16
type input "Accesorios"
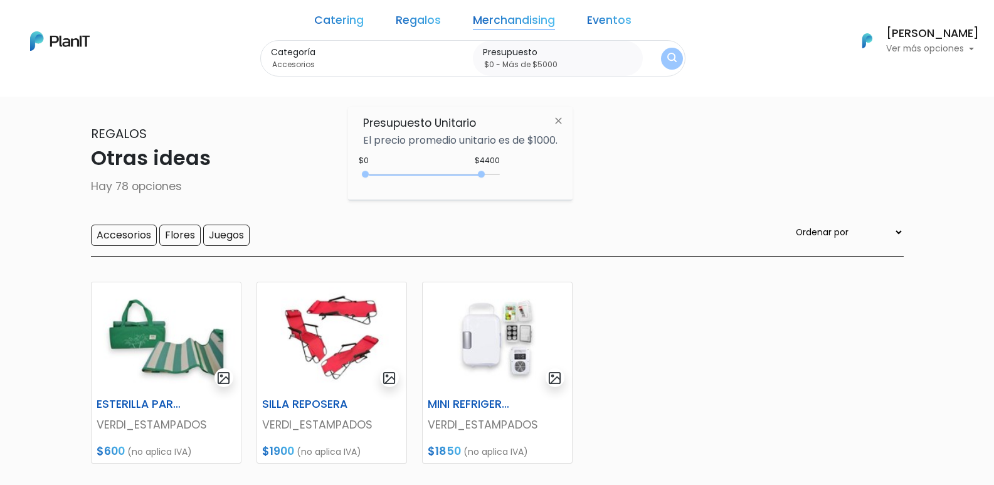
drag, startPoint x: 391, startPoint y: 174, endPoint x: 531, endPoint y: 184, distance: 140.9
click at [531, 184] on div "$4400 $0 0 : 4400 0 4400 0,5000" at bounding box center [460, 176] width 194 height 25
type input "$0 - Más de $5000"
click at [666, 56] on img "submit" at bounding box center [672, 58] width 13 height 17
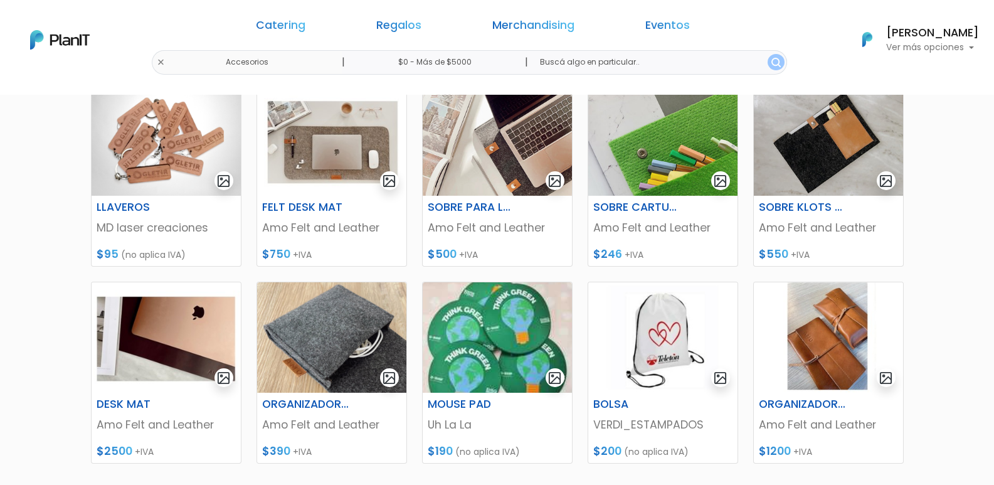
scroll to position [502, 0]
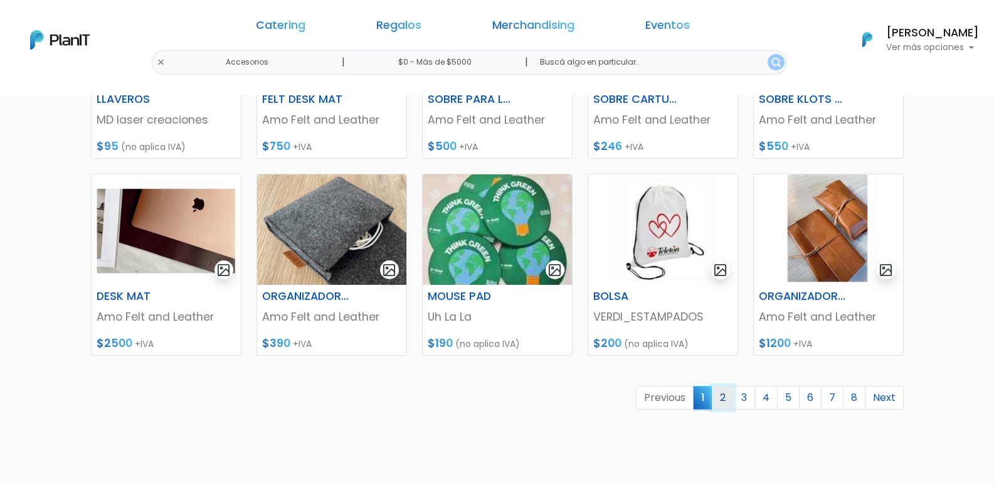
click at [727, 401] on link "2" at bounding box center [723, 398] width 22 height 24
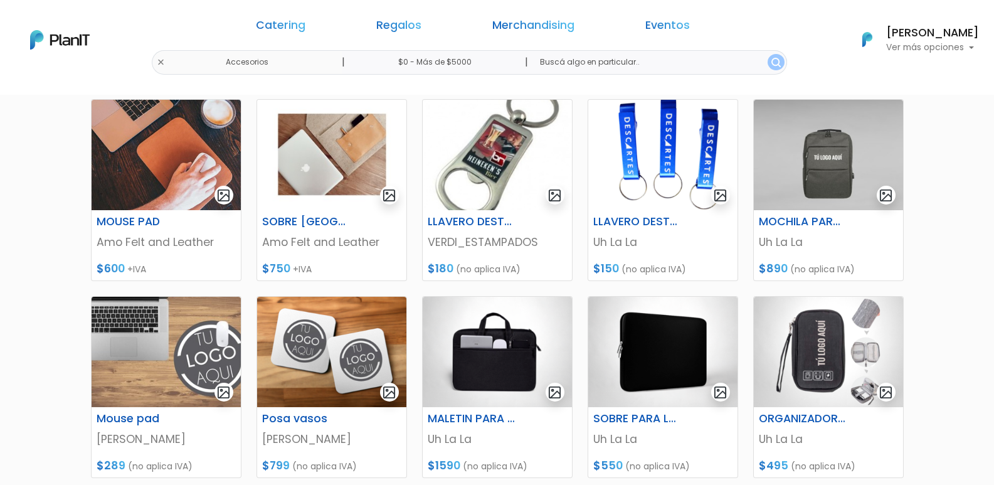
scroll to position [174, 0]
